Goal: Task Accomplishment & Management: Use online tool/utility

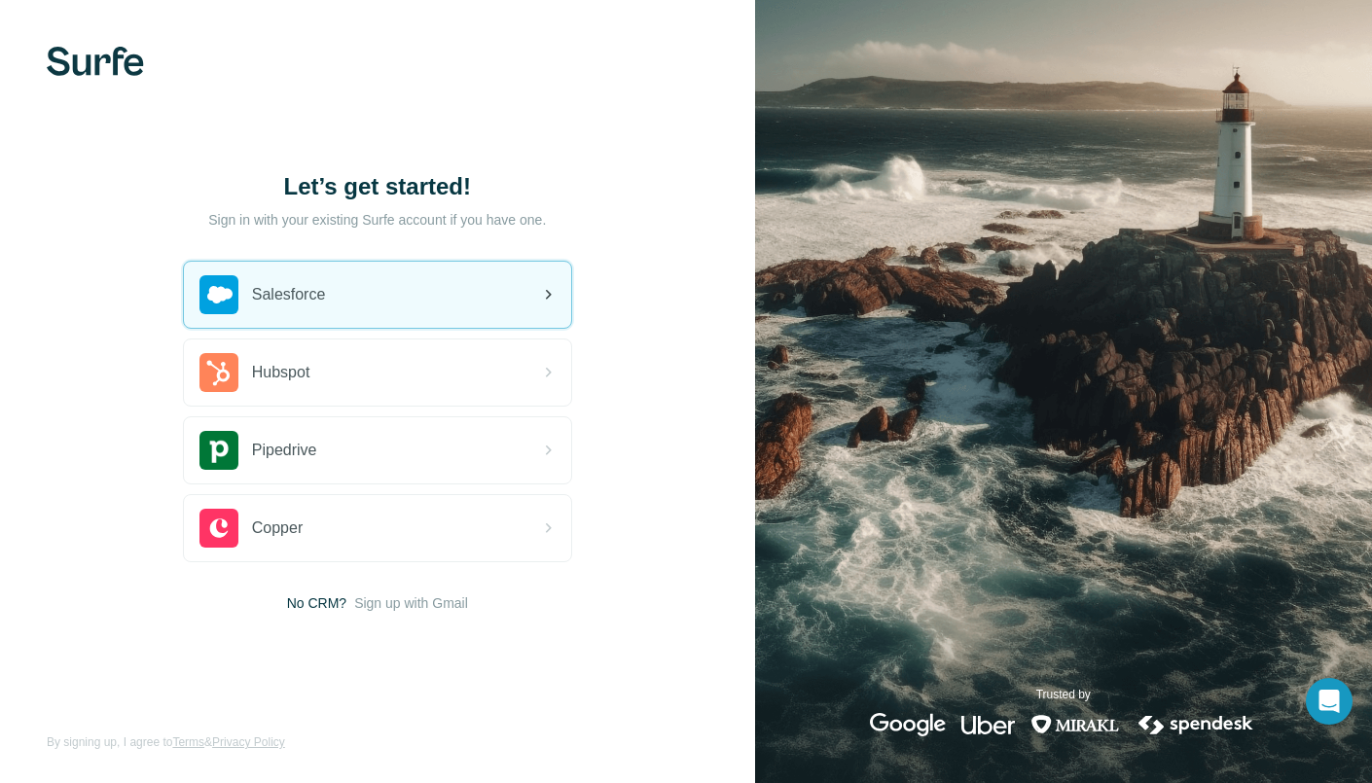
click at [372, 305] on div "Salesforce" at bounding box center [377, 295] width 387 height 66
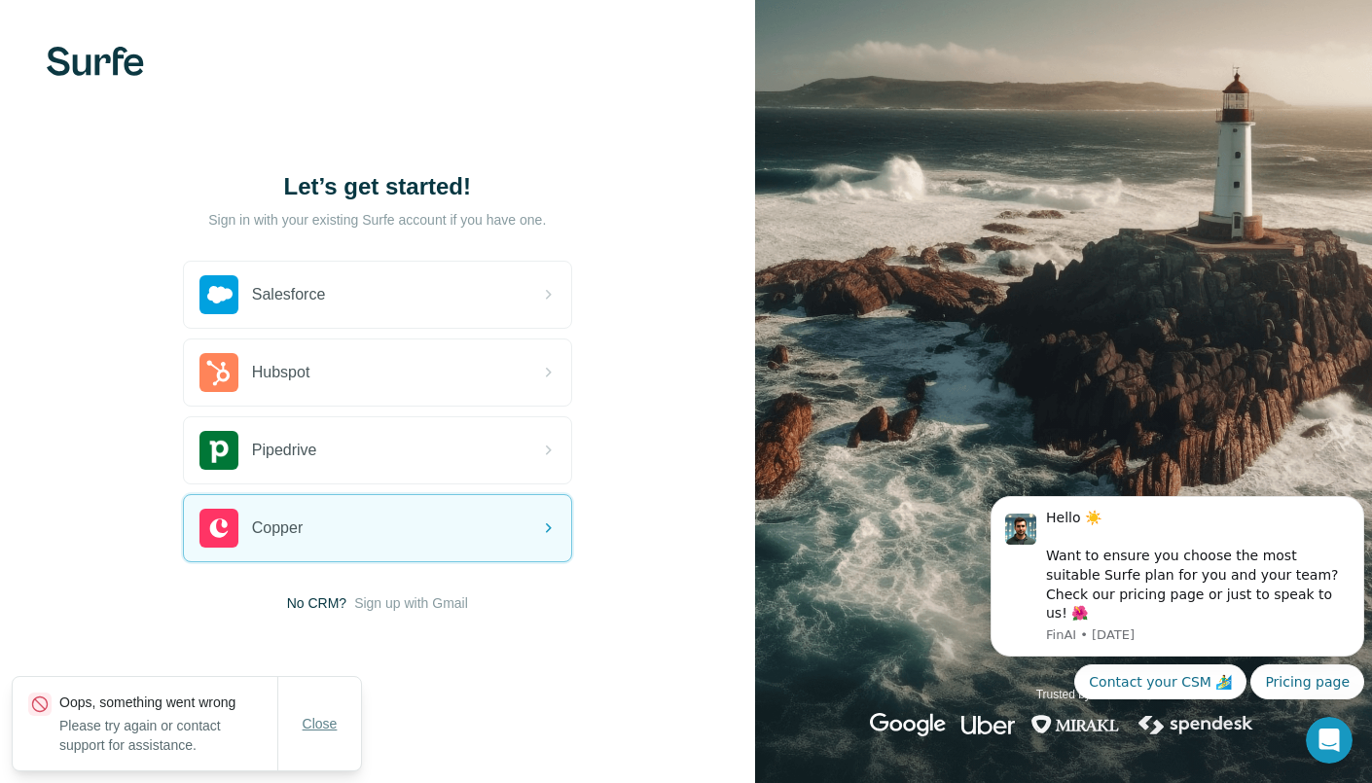
click at [324, 719] on span "Close" at bounding box center [320, 723] width 35 height 19
